Goal: Task Accomplishment & Management: Use online tool/utility

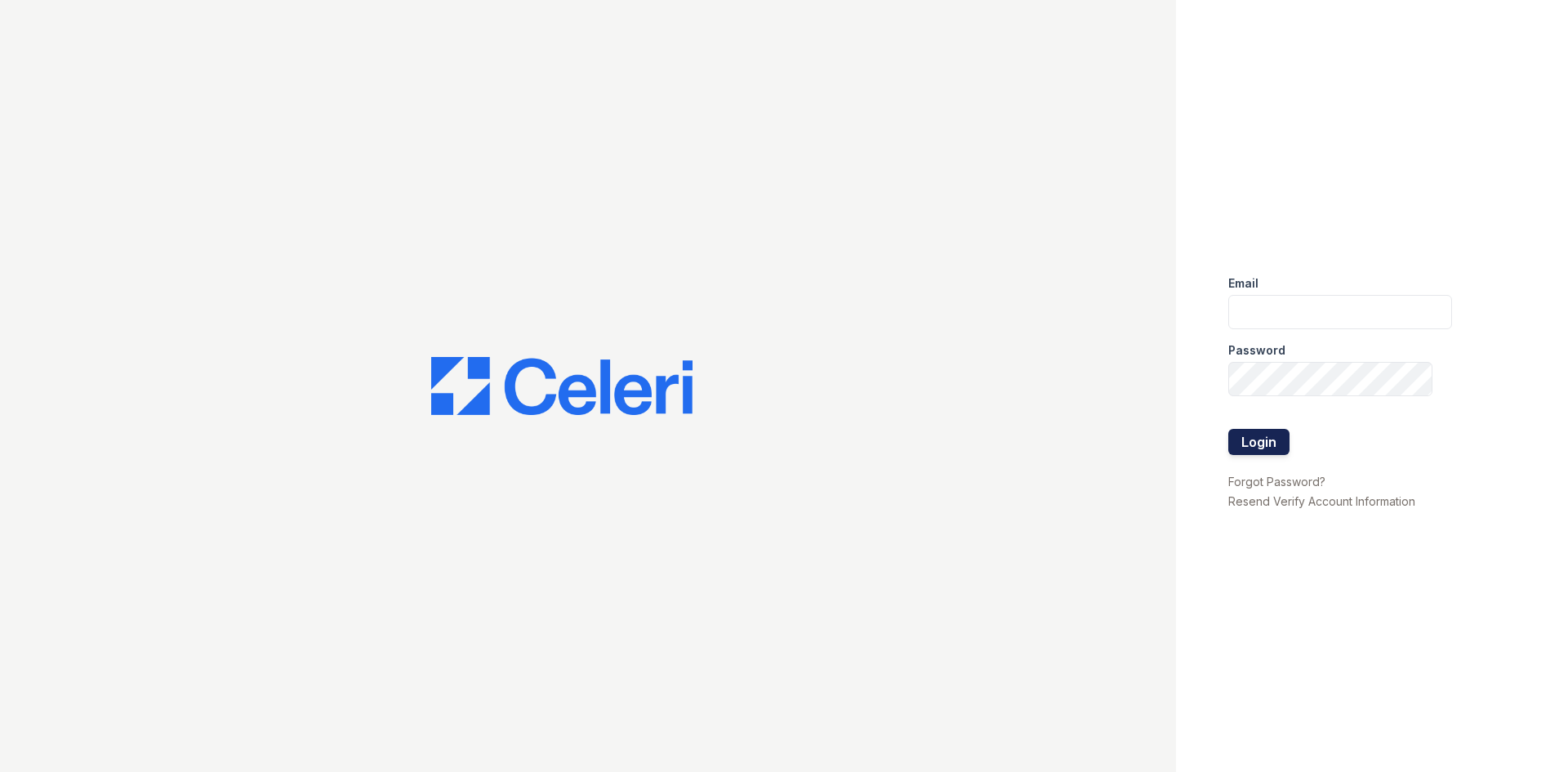
type input "[EMAIL_ADDRESS][DOMAIN_NAME]"
click at [1260, 446] on button "Login" at bounding box center [1259, 442] width 61 height 27
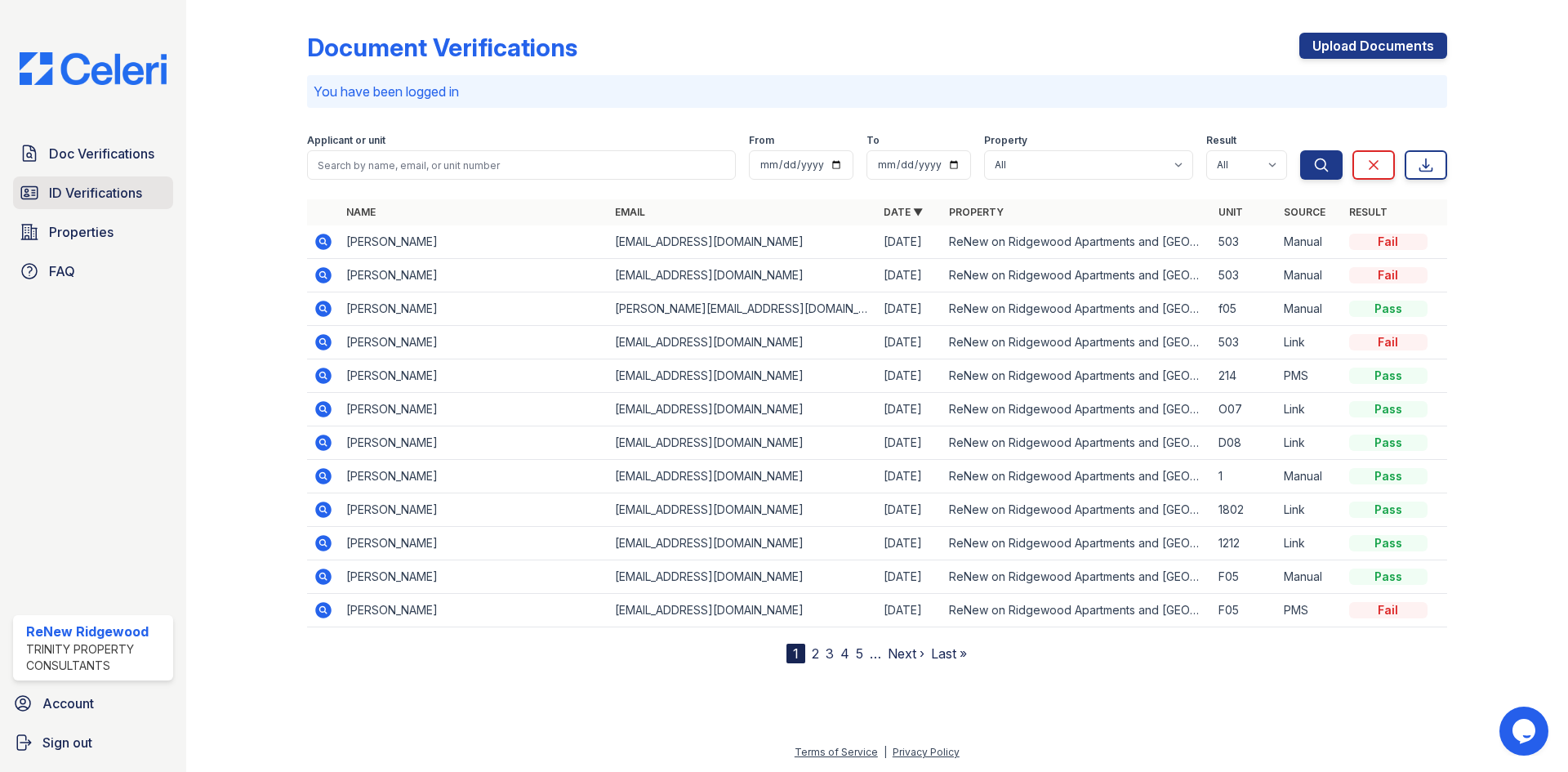
click at [116, 193] on span "ID Verifications" at bounding box center [95, 193] width 94 height 19
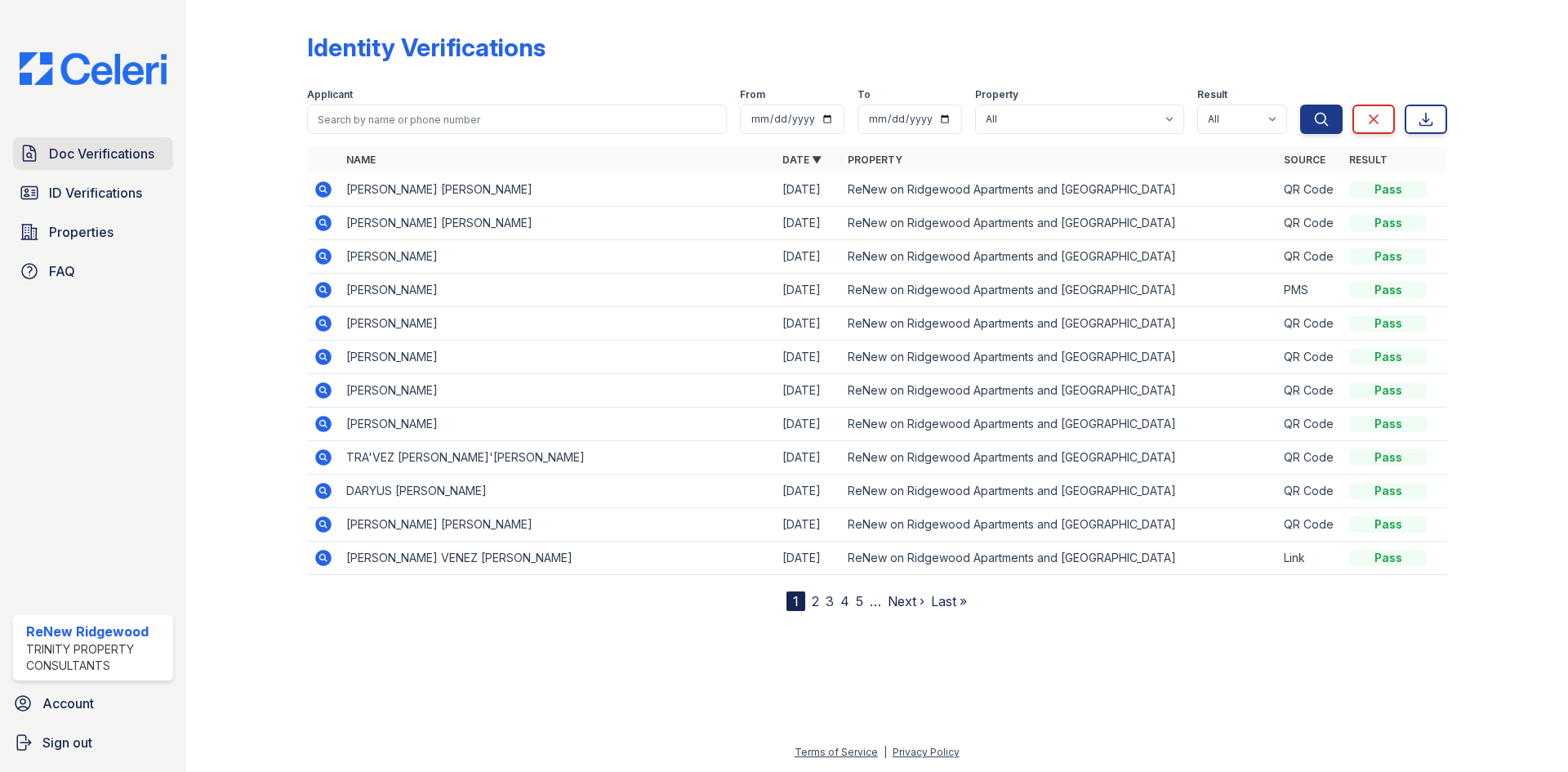
click at [137, 161] on span "Doc Verifications" at bounding box center [101, 153] width 105 height 19
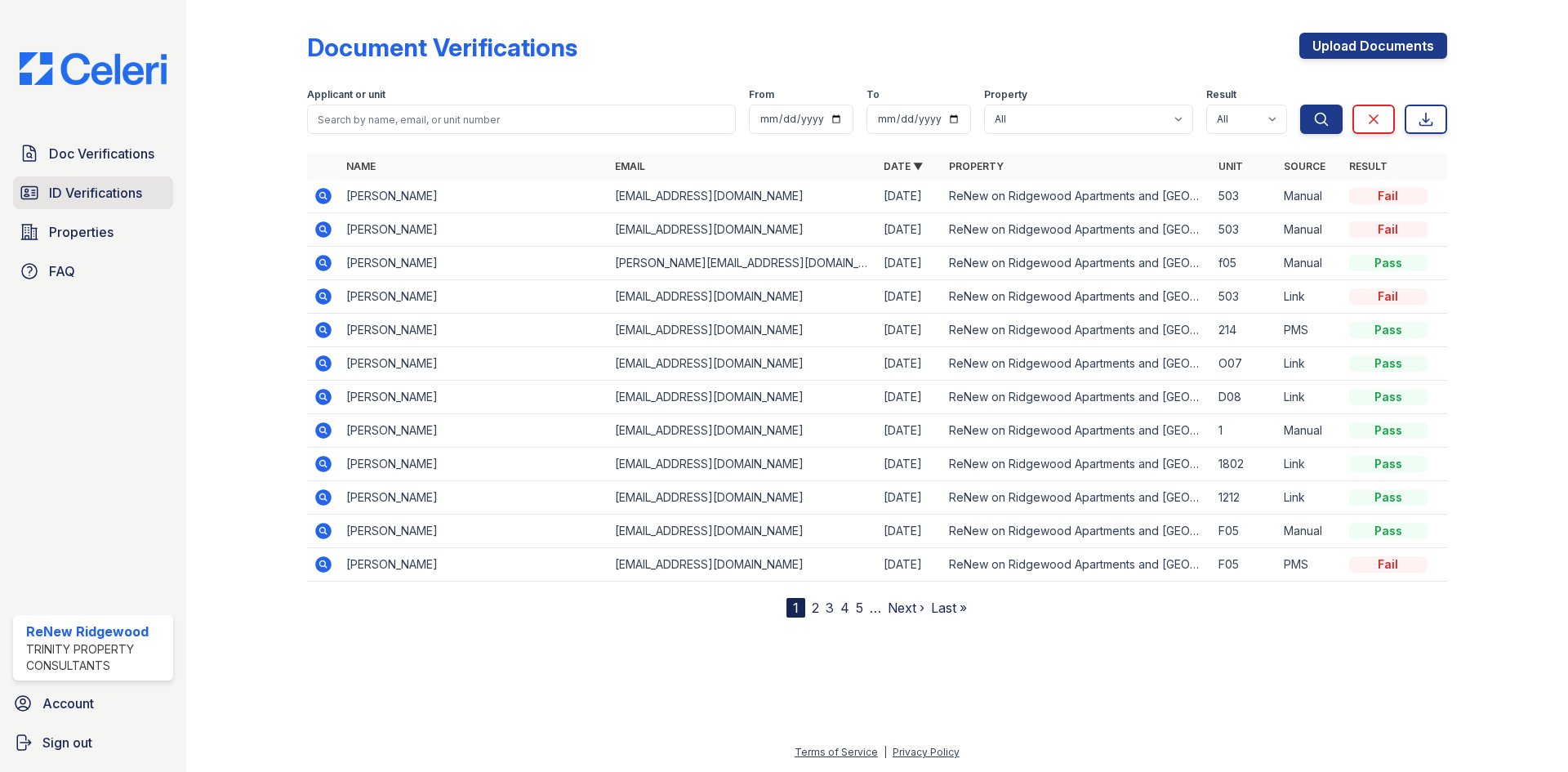
click at [126, 191] on span "ID Verifications" at bounding box center [95, 193] width 94 height 19
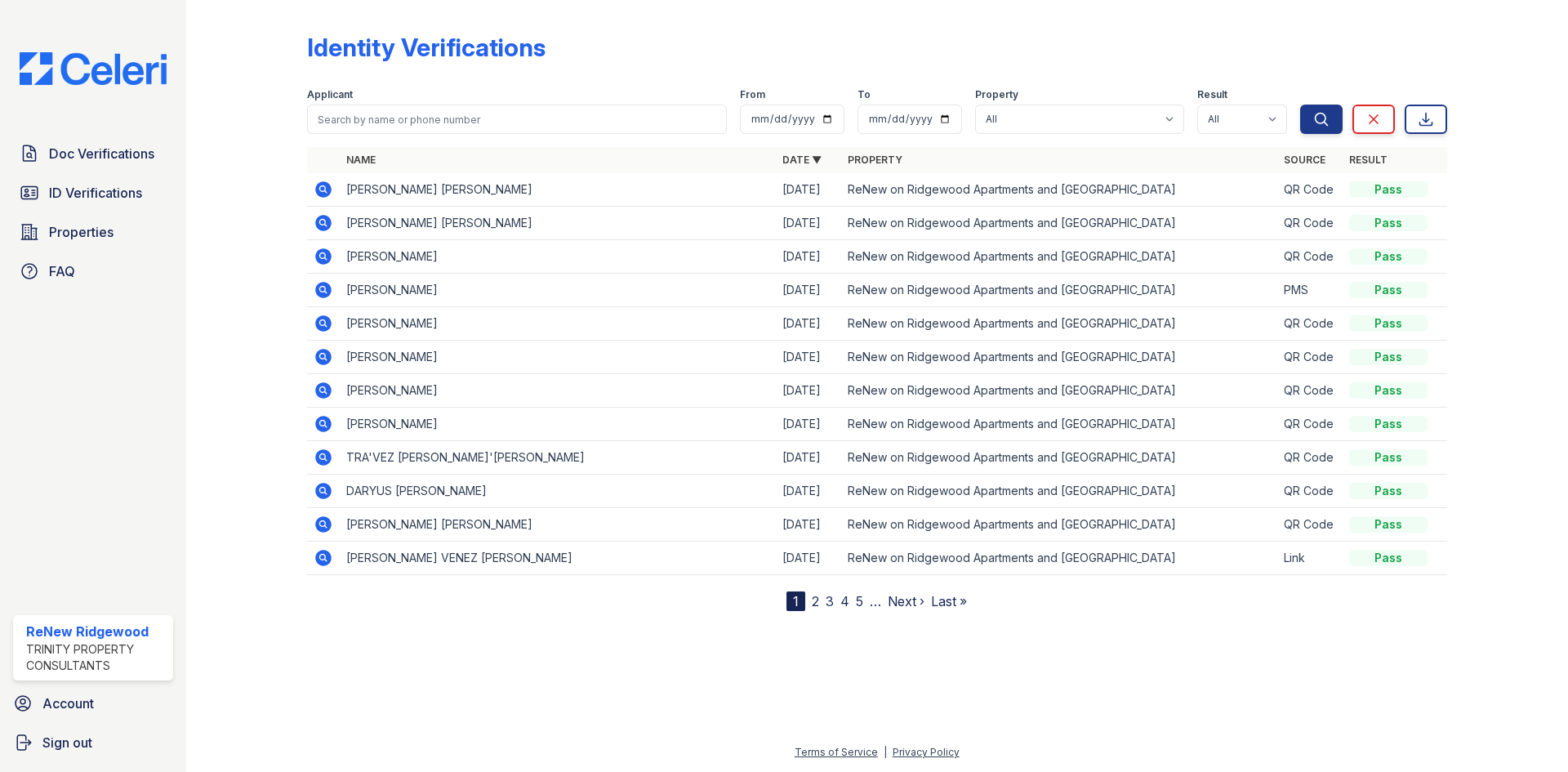
click at [319, 194] on icon at bounding box center [324, 190] width 17 height 17
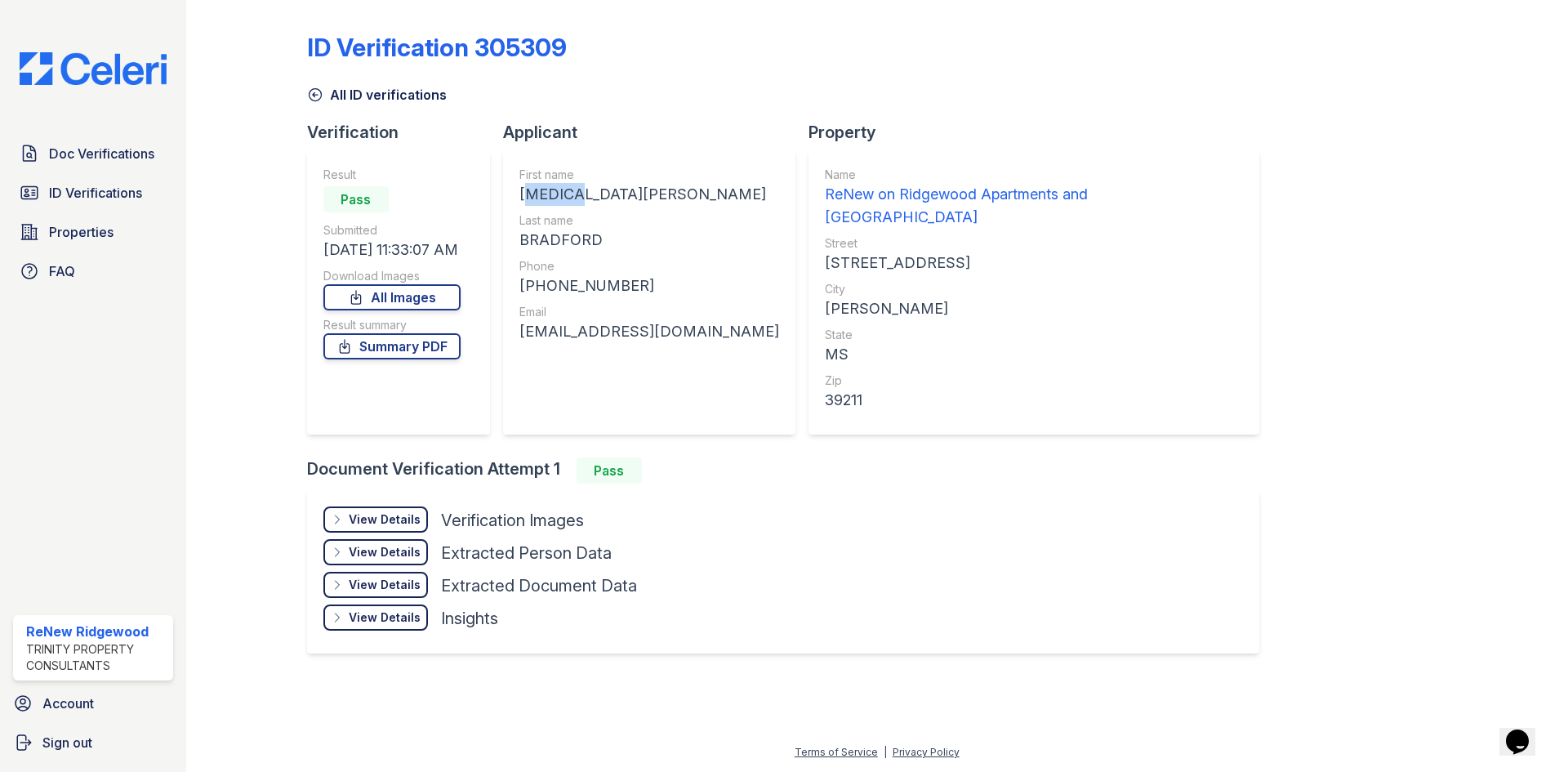
drag, startPoint x: 519, startPoint y: 191, endPoint x: 569, endPoint y: 196, distance: 50.2
click at [569, 196] on div "JALYN ARMAR" at bounding box center [649, 194] width 259 height 23
copy div "JALYN"
click at [572, 232] on div "BRADFORD" at bounding box center [649, 239] width 259 height 23
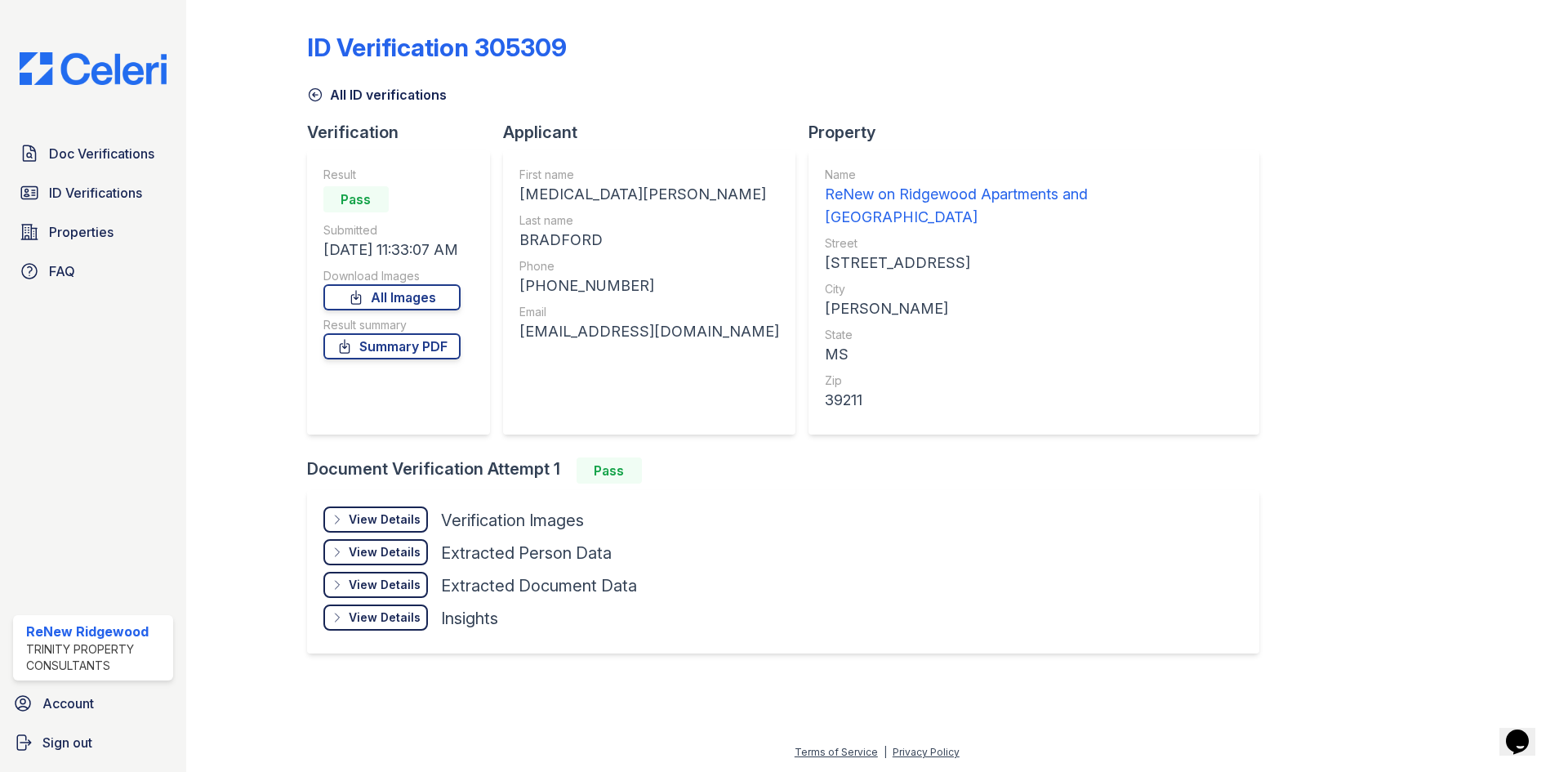
copy div "BRADFORD"
click at [558, 291] on div "+16017560074" at bounding box center [649, 285] width 259 height 23
drag, startPoint x: 535, startPoint y: 288, endPoint x: 706, endPoint y: 320, distance: 174.0
click at [706, 320] on div "First name JALYN ARMAR Last name BRADFORD Phone +16017560074 Email jalynbradfor…" at bounding box center [649, 292] width 259 height 251
click at [653, 296] on div "First name JALYN ARMAR Last name BRADFORD Phone +16017560074 Email jalynbradfor…" at bounding box center [649, 292] width 259 height 251
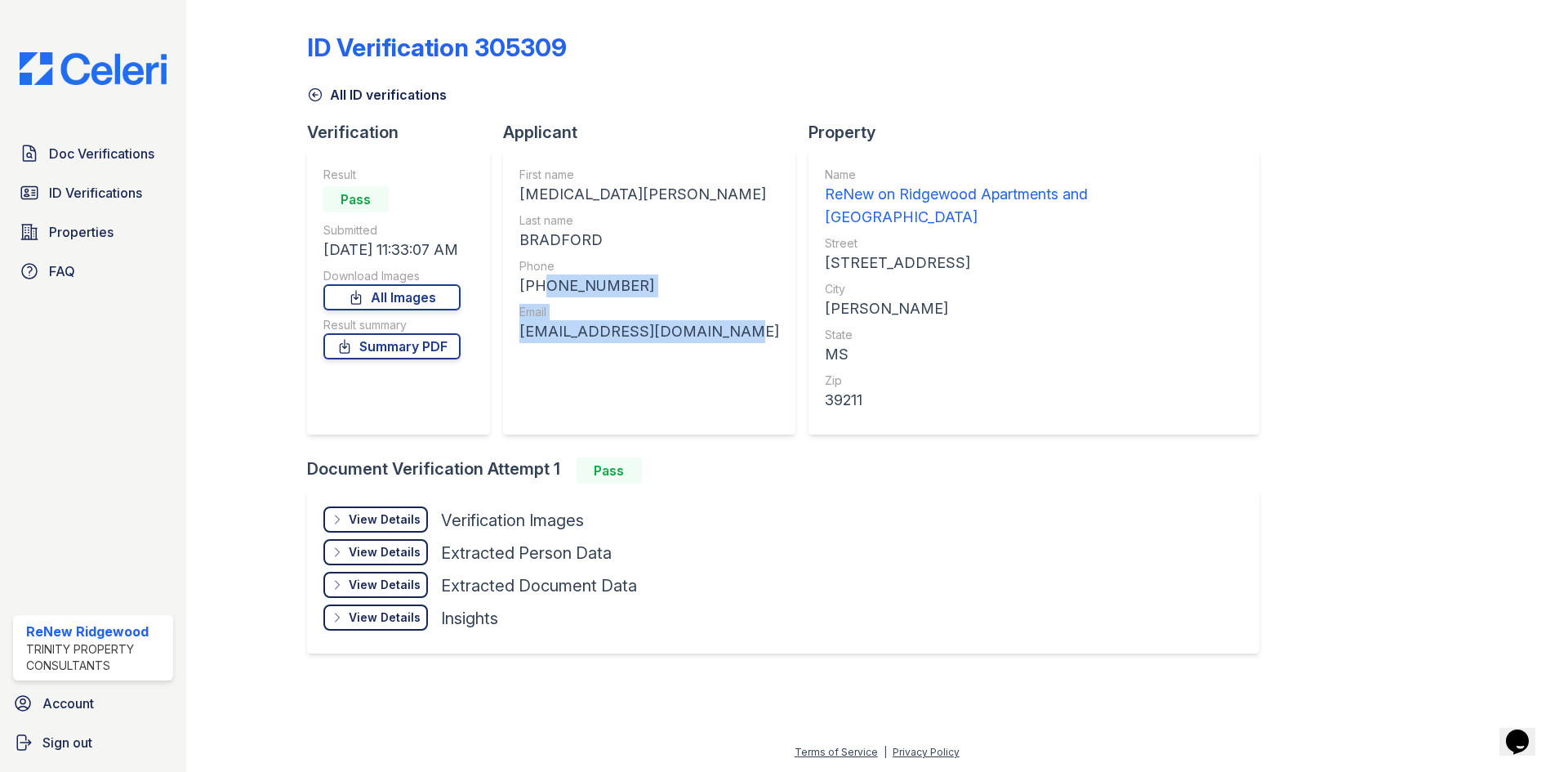
click at [618, 288] on div "+16017560074" at bounding box center [649, 285] width 259 height 23
drag, startPoint x: 618, startPoint y: 285, endPoint x: 537, endPoint y: 289, distance: 81.1
click at [537, 289] on div "+16017560074" at bounding box center [649, 285] width 259 height 23
copy div "6017560074"
click at [639, 329] on div "jalynbradford70@gmail.com" at bounding box center [649, 331] width 259 height 23
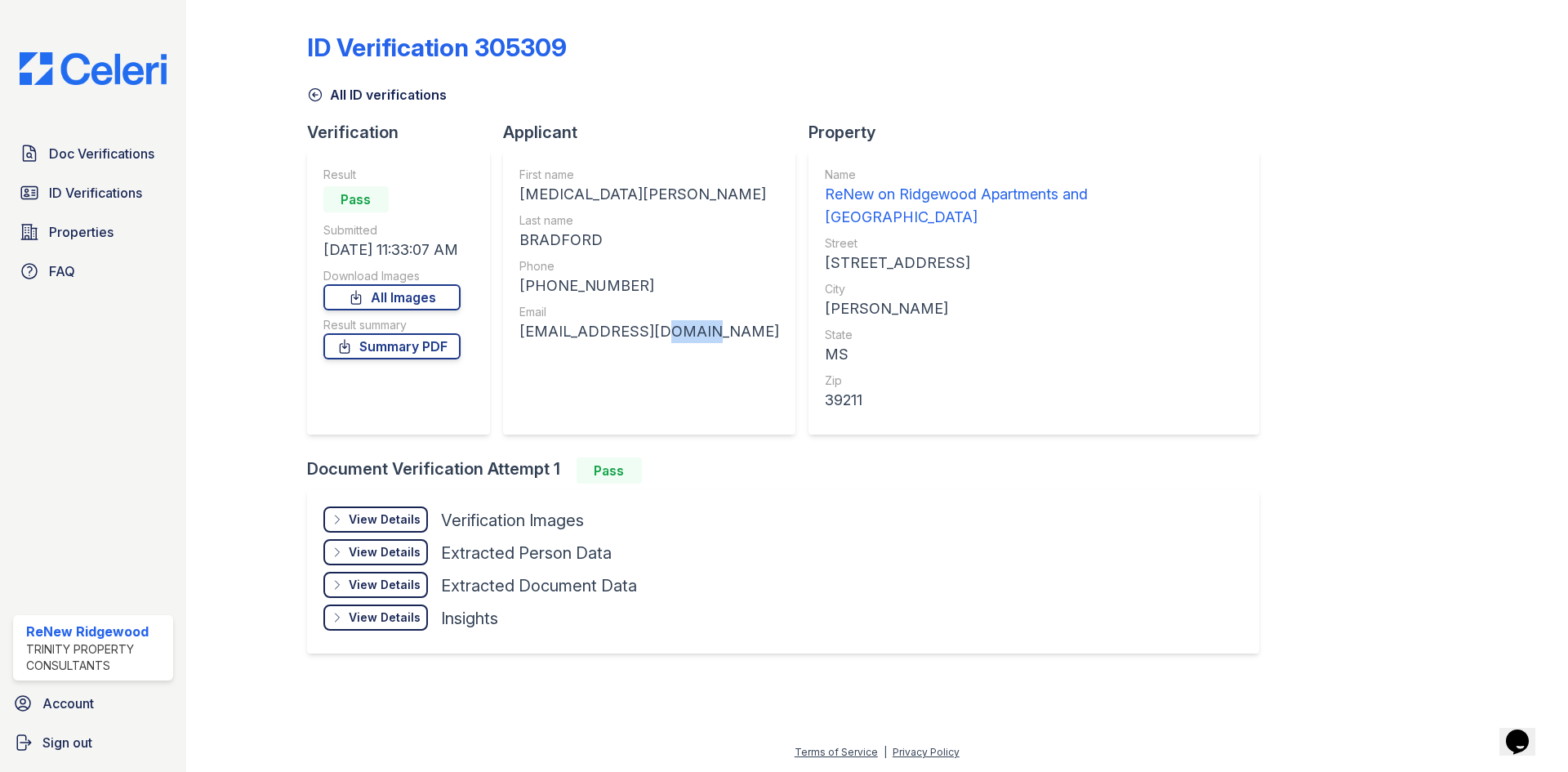
click at [639, 329] on div "jalynbradford70@gmail.com" at bounding box center [649, 331] width 259 height 23
drag, startPoint x: 639, startPoint y: 329, endPoint x: 634, endPoint y: 347, distance: 18.7
copy div "jalynbradford70@gmail.com"
